Goal: Information Seeking & Learning: Understand process/instructions

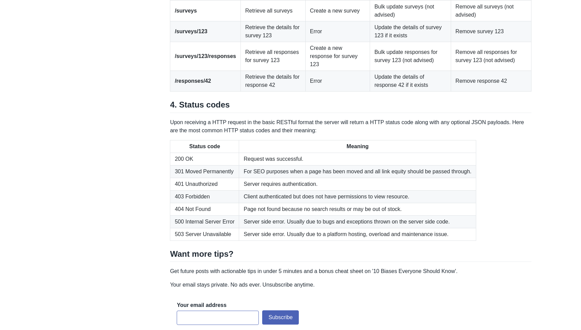
scroll to position [923, 0]
drag, startPoint x: 310, startPoint y: 114, endPoint x: 403, endPoint y: 123, distance: 94.1
click at [403, 21] on tr "/surveys Retrieve all surveys Create a new survey Bulk update surveys (not advi…" at bounding box center [350, 10] width 361 height 21
click at [403, 21] on td "Bulk update surveys (not advised)" at bounding box center [410, 10] width 81 height 21
drag, startPoint x: 452, startPoint y: 112, endPoint x: 487, endPoint y: 123, distance: 37.2
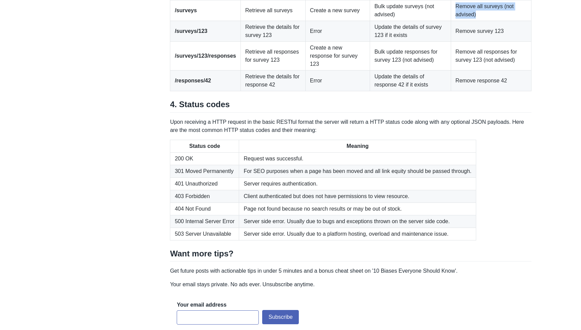
click at [487, 21] on td "Remove all surveys (not advised)" at bounding box center [491, 10] width 80 height 21
drag, startPoint x: 172, startPoint y: 136, endPoint x: 253, endPoint y: 136, distance: 81.1
click at [252, 42] on tr "/surveys/123 Retrieve the details for survey 123 Error Update the details of su…" at bounding box center [350, 31] width 361 height 21
drag, startPoint x: 391, startPoint y: 81, endPoint x: 165, endPoint y: 79, distance: 226.6
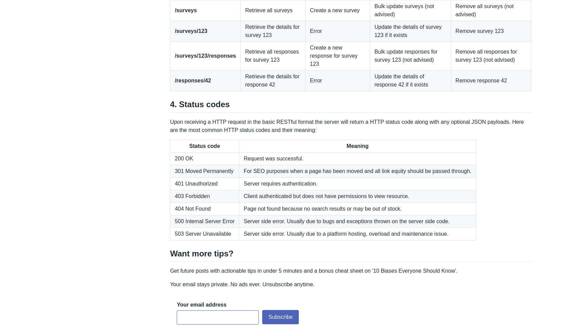
drag, startPoint x: 197, startPoint y: 136, endPoint x: 232, endPoint y: 136, distance: 35.6
click at [232, 42] on td "/surveys/123" at bounding box center [205, 31] width 71 height 21
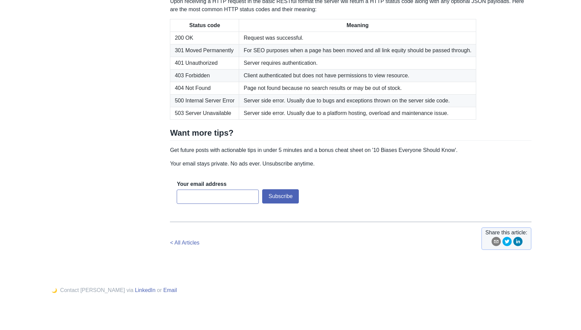
scroll to position [1092, 0]
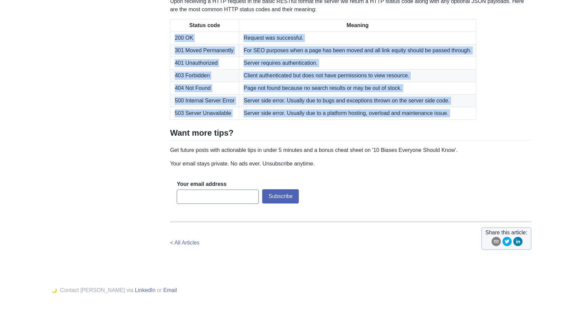
drag, startPoint x: 175, startPoint y: 92, endPoint x: 283, endPoint y: 186, distance: 142.8
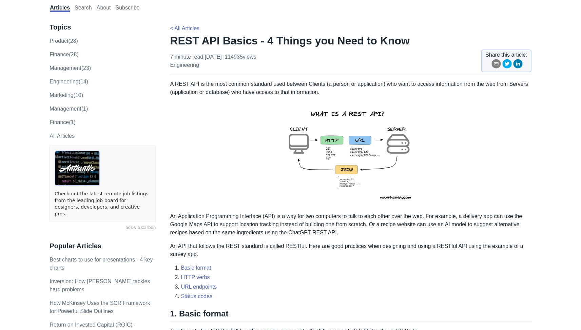
scroll to position [0, 0]
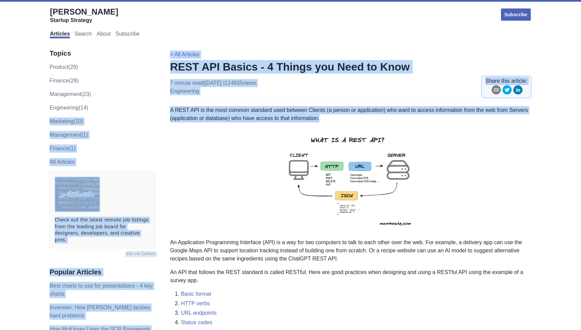
drag, startPoint x: 164, startPoint y: 113, endPoint x: 389, endPoint y: 116, distance: 225.6
click at [389, 116] on p "A REST API is the most common standard used between Clients (a person or applic…" at bounding box center [350, 114] width 361 height 16
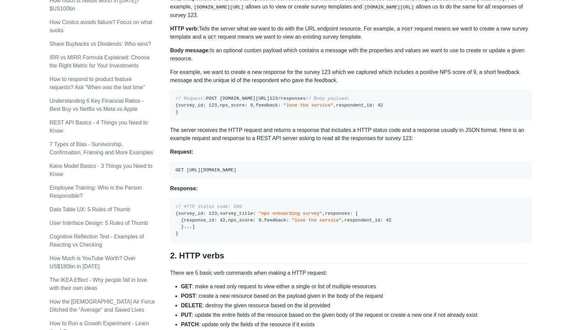
scroll to position [372, 0]
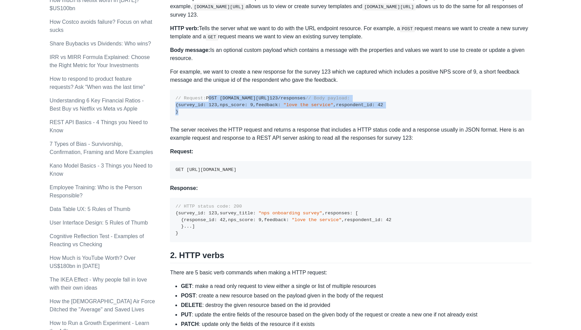
drag, startPoint x: 176, startPoint y: 104, endPoint x: 301, endPoint y: 157, distance: 135.6
click at [301, 120] on pre "// Request: POST [DOMAIN_NAME][URL] 123 /responses // Body payload: { survey_id…" at bounding box center [350, 105] width 361 height 31
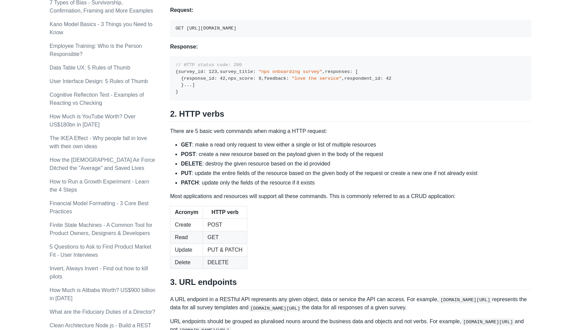
scroll to position [515, 0]
drag, startPoint x: 176, startPoint y: 72, endPoint x: 341, endPoint y: 73, distance: 164.9
click at [341, 36] on pre "GET [URL][DOMAIN_NAME]" at bounding box center [350, 28] width 361 height 18
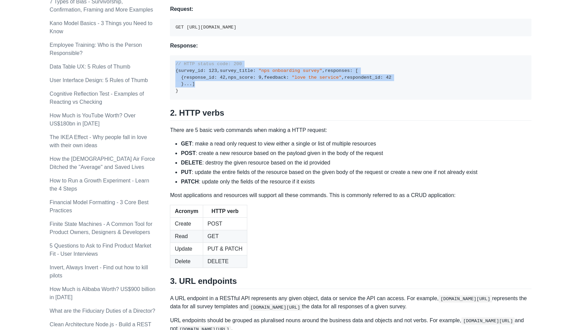
drag, startPoint x: 172, startPoint y: 110, endPoint x: 227, endPoint y: 193, distance: 100.0
click at [227, 100] on pre "// HTTP status code: 200 { survey_id : 123 , survey_title : "nps onboarding sur…" at bounding box center [350, 77] width 361 height 44
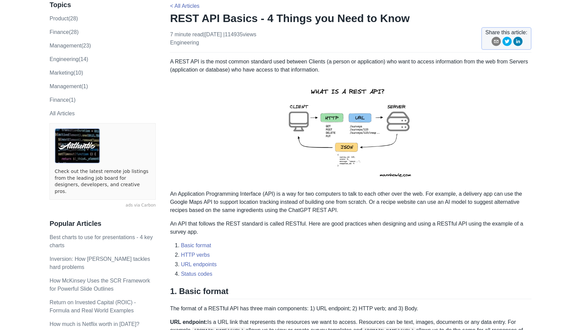
scroll to position [0, 0]
